Goal: Transaction & Acquisition: Purchase product/service

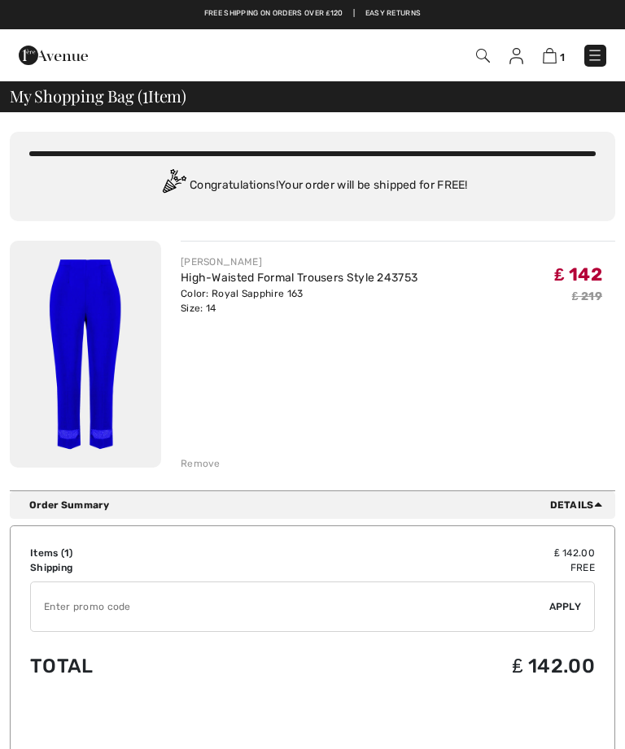
click at [38, 58] on img at bounding box center [53, 55] width 69 height 33
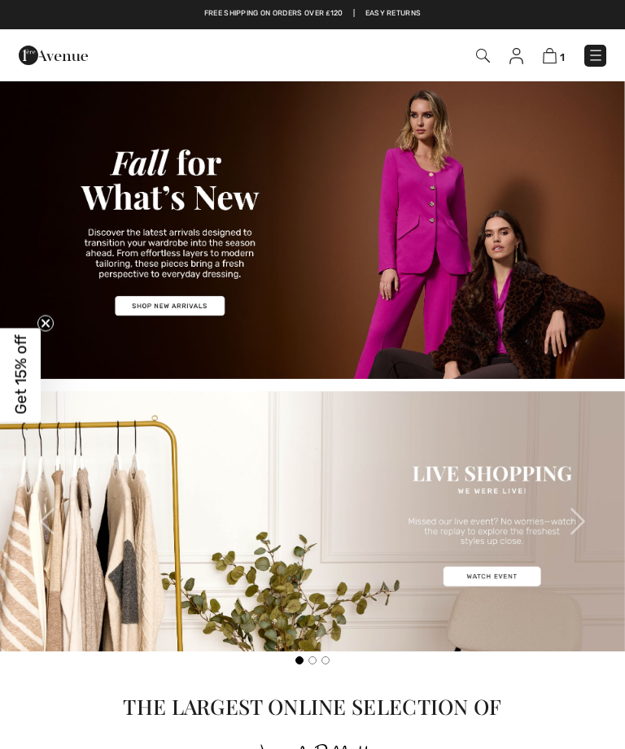
checkbox input "true"
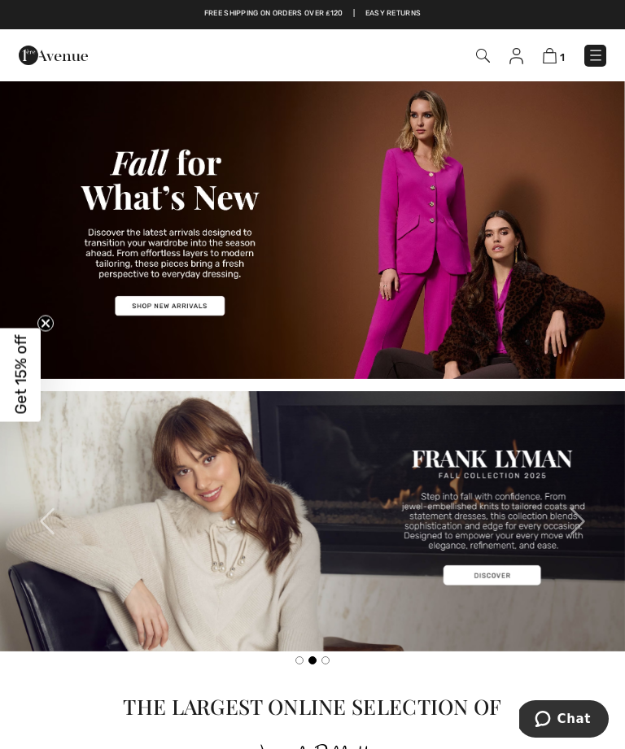
click at [602, 49] on img at bounding box center [596, 55] width 16 height 16
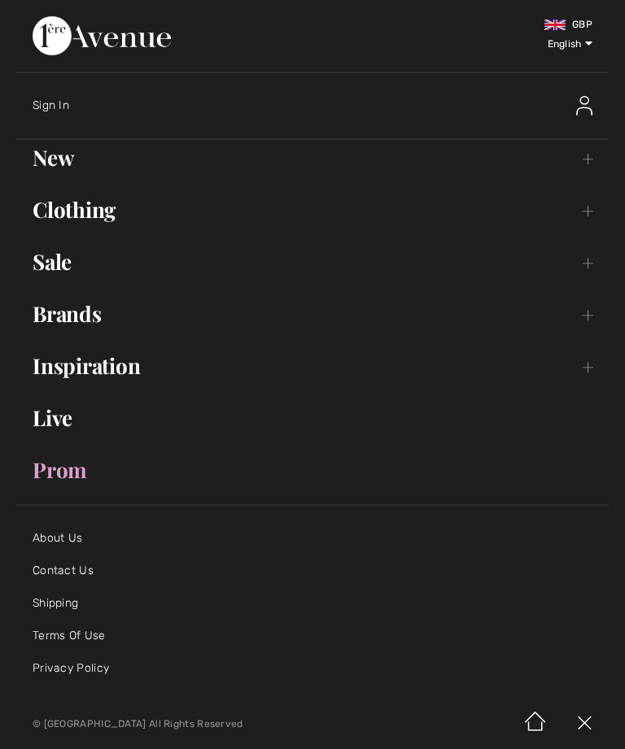
click at [56, 264] on link "Sale Toggle submenu" at bounding box center [312, 262] width 592 height 36
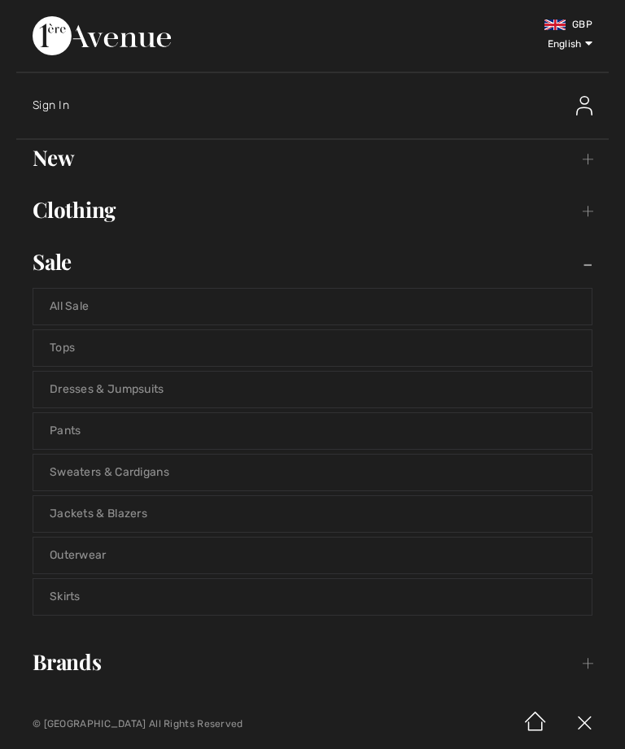
click at [67, 347] on link "Tops" at bounding box center [312, 348] width 558 height 36
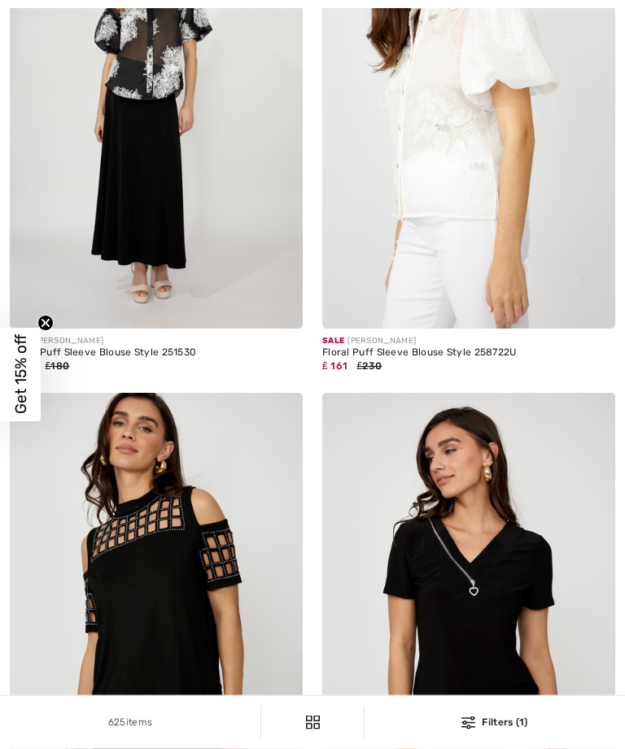
checkbox input "true"
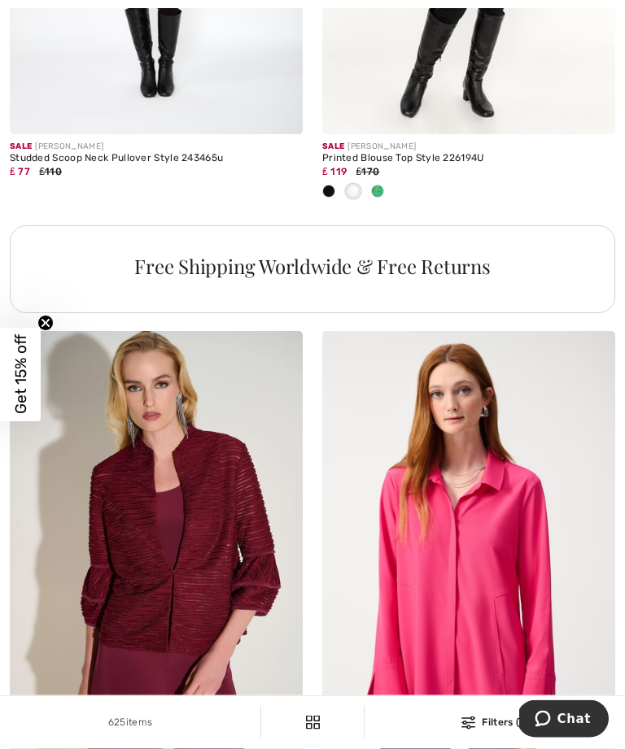
scroll to position [2986, 0]
click at [380, 198] on span at bounding box center [377, 191] width 13 height 13
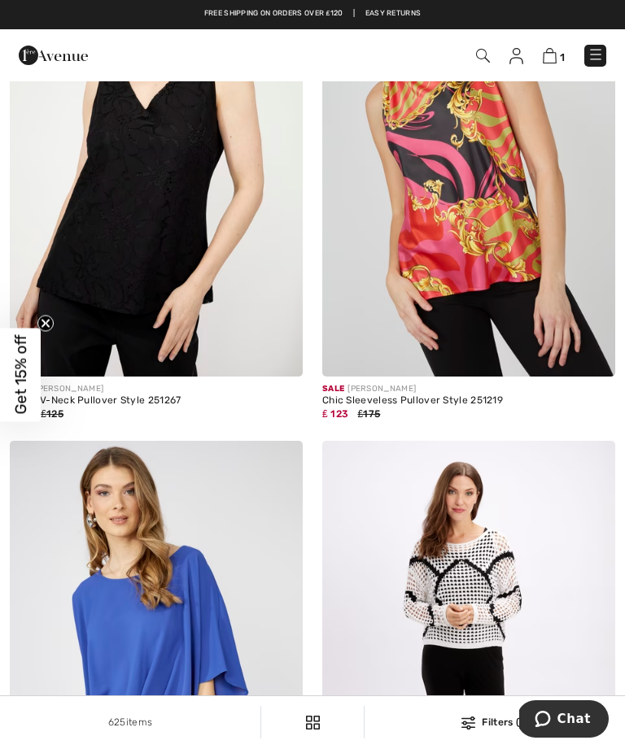
scroll to position [1735, 0]
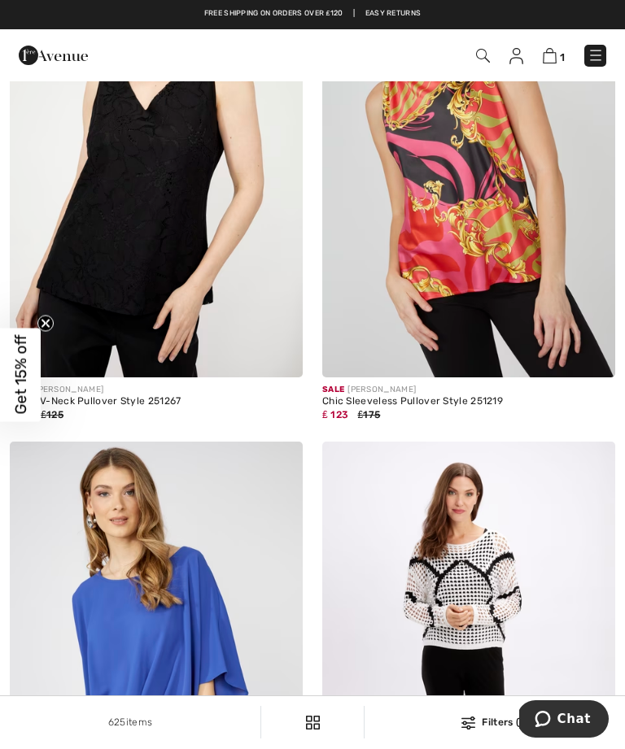
click at [545, 50] on img at bounding box center [550, 55] width 14 height 15
